Goal: Task Accomplishment & Management: Manage account settings

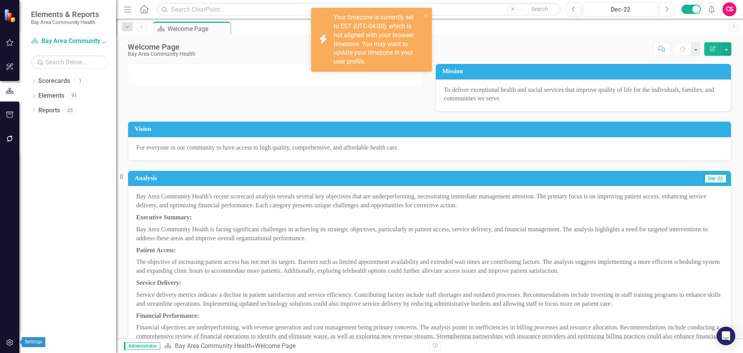
click at [9, 342] on icon "button" at bounding box center [10, 342] width 8 height 6
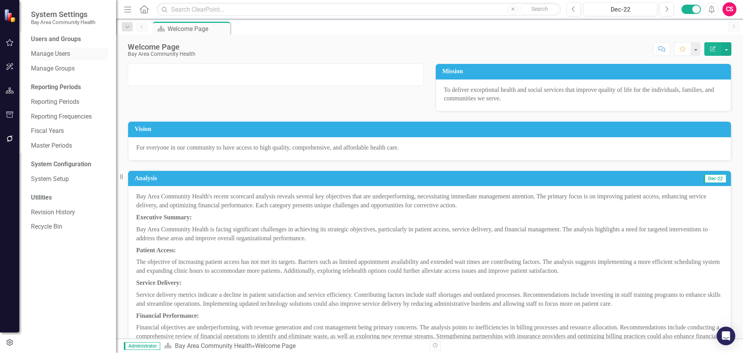
click at [57, 56] on link "Manage Users" at bounding box center [69, 54] width 77 height 9
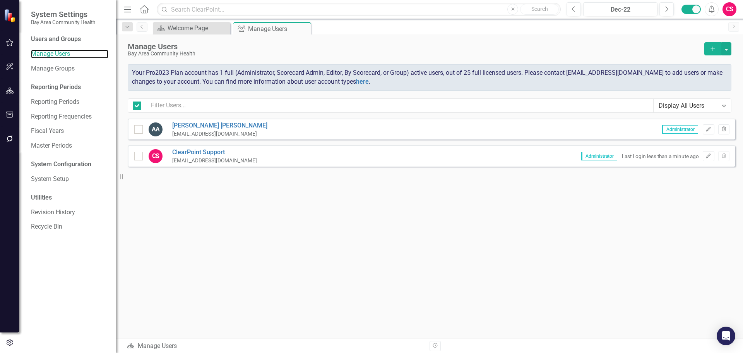
checkbox input "false"
click at [137, 128] on input "checkbox" at bounding box center [136, 127] width 5 height 5
checkbox input "true"
click at [708, 130] on icon "Edit" at bounding box center [708, 129] width 6 height 5
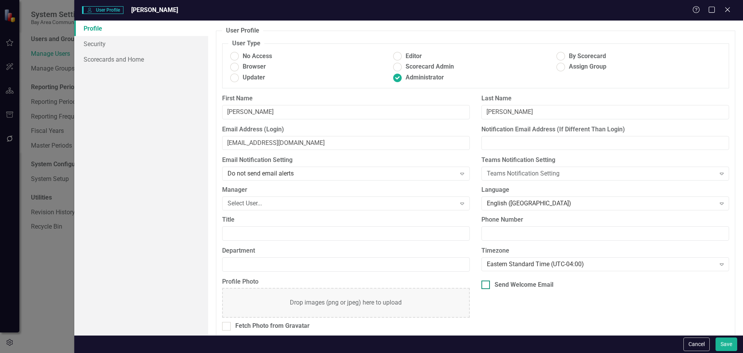
click at [508, 284] on div "Send Welcome Email" at bounding box center [524, 284] width 59 height 9
click at [486, 284] on input "Send Welcome Email" at bounding box center [483, 282] width 5 height 5
checkbox input "true"
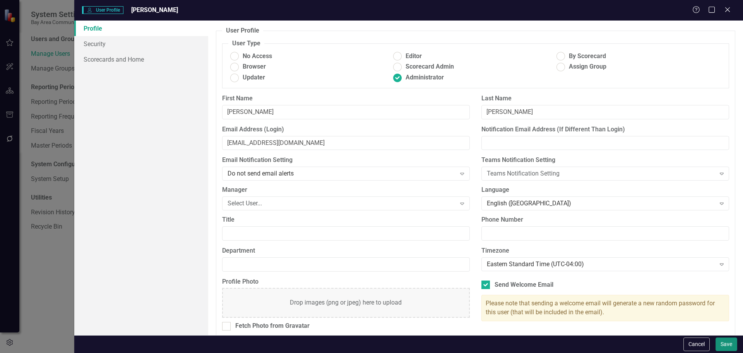
click at [731, 343] on button "Save" at bounding box center [726, 344] width 22 height 14
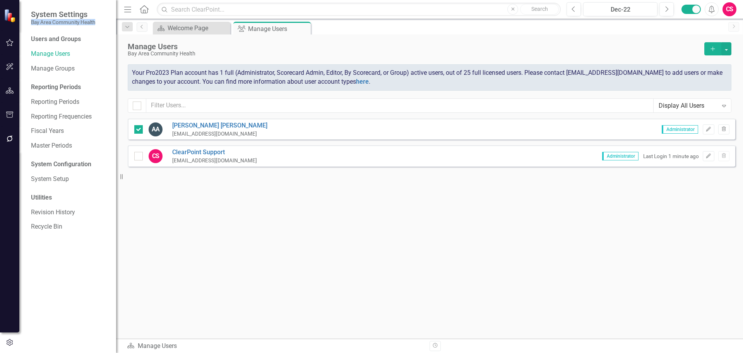
drag, startPoint x: 31, startPoint y: 22, endPoint x: 100, endPoint y: 25, distance: 69.7
click at [100, 25] on div "System Settings Bay Area Community Health" at bounding box center [67, 17] width 97 height 35
copy small "Bay Area Community Health"
